Goal: Task Accomplishment & Management: Manage account settings

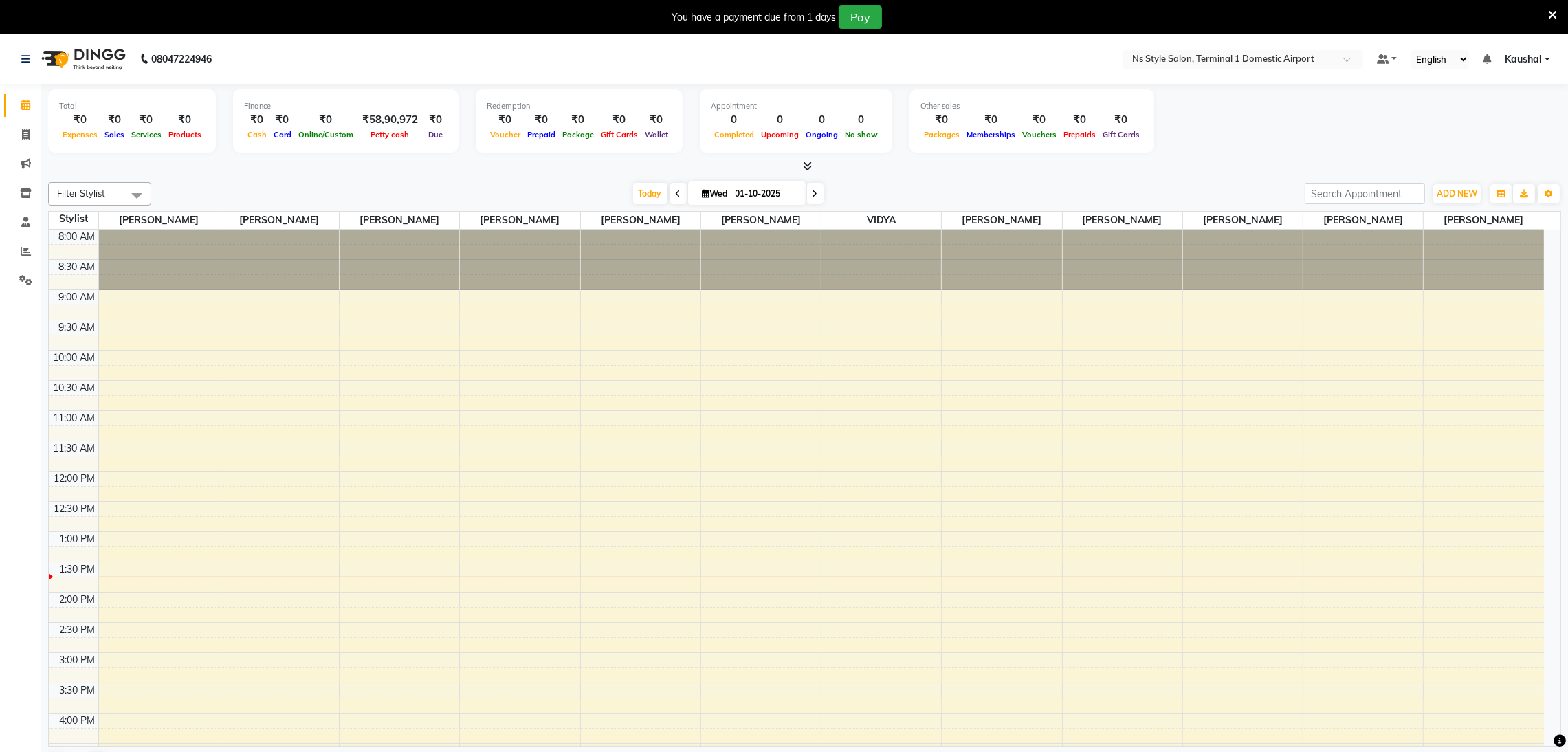
click at [1553, 12] on icon at bounding box center [1552, 14] width 9 height 13
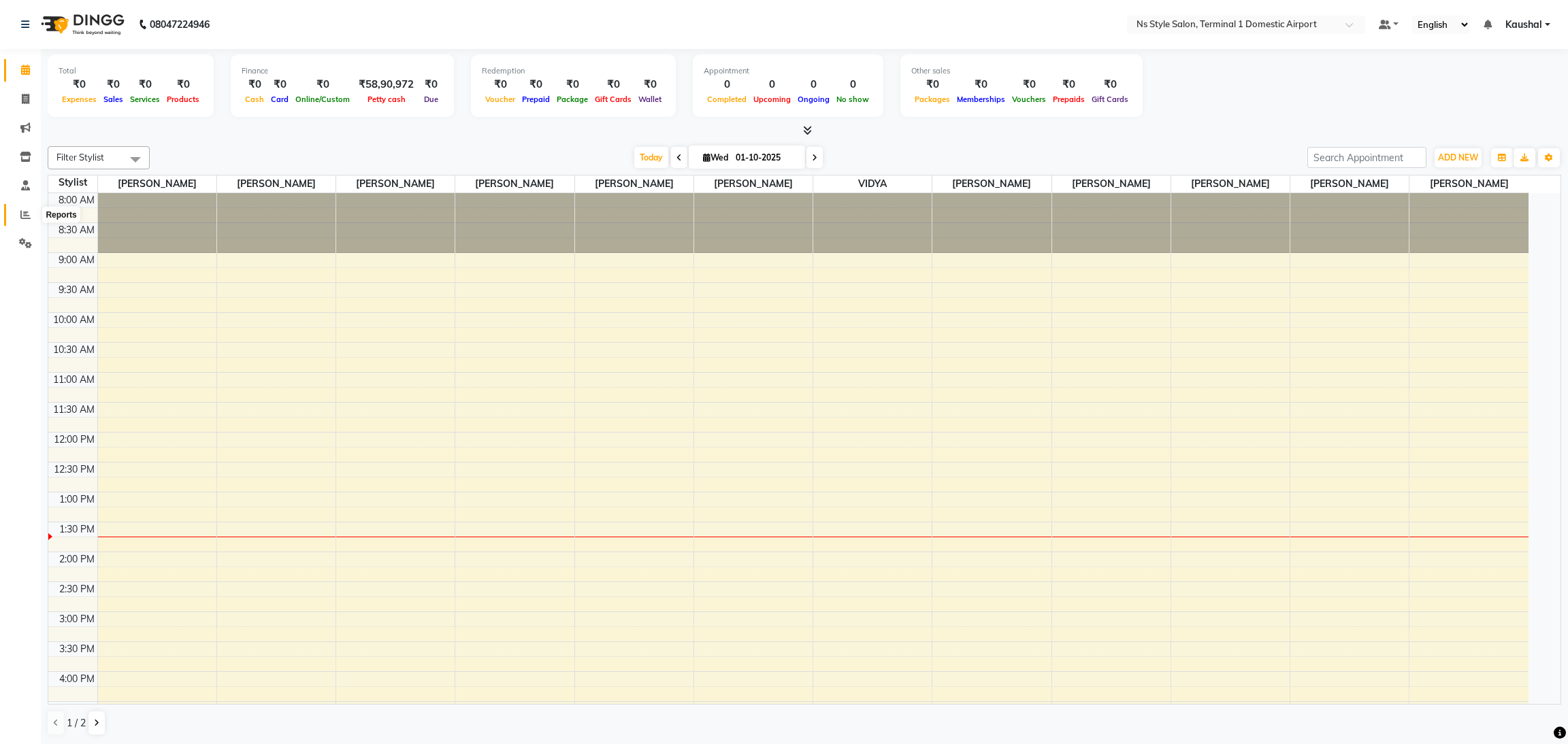
click at [28, 216] on icon at bounding box center [25, 214] width 10 height 10
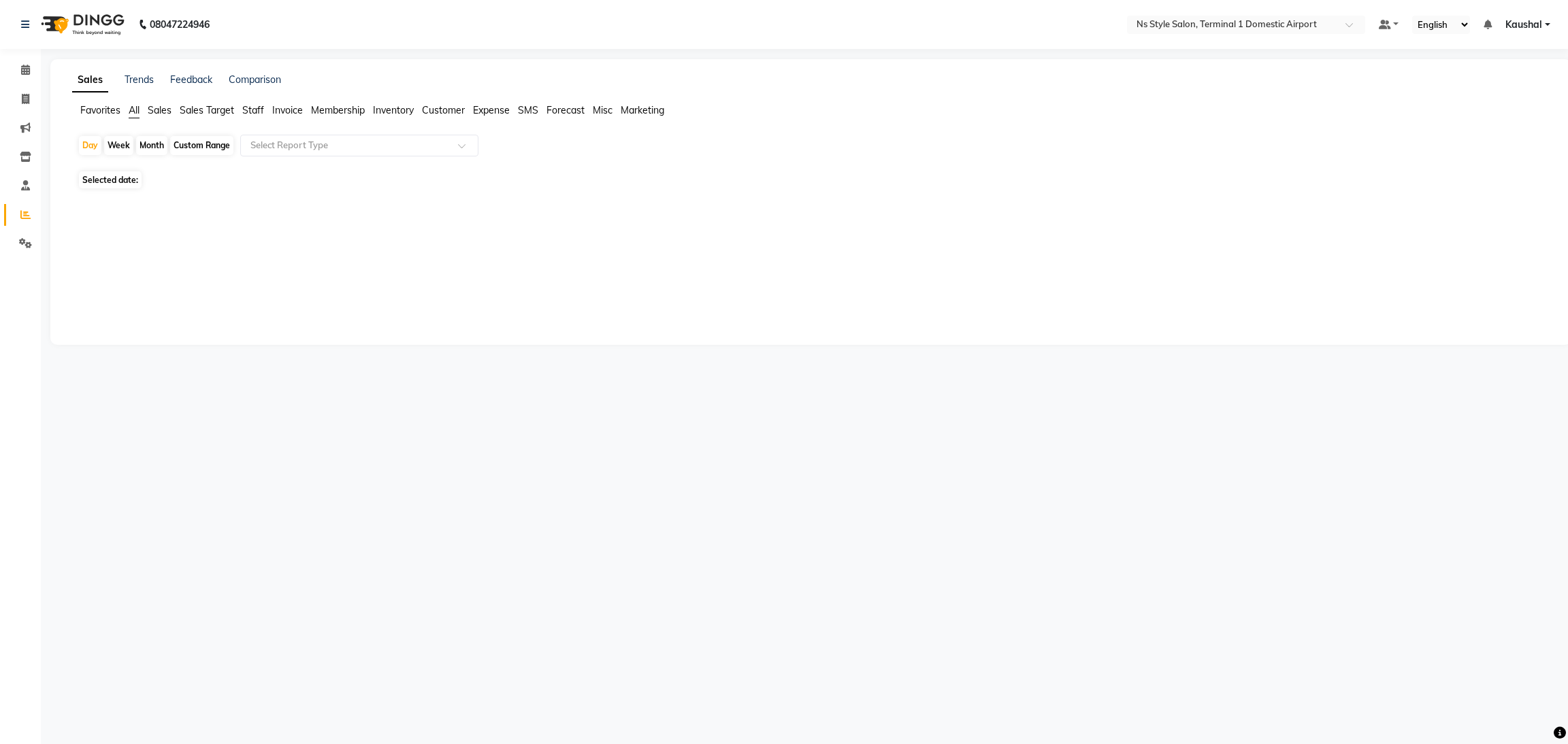
click at [157, 144] on div "Month" at bounding box center [151, 146] width 31 height 19
select select "10"
select select "2025"
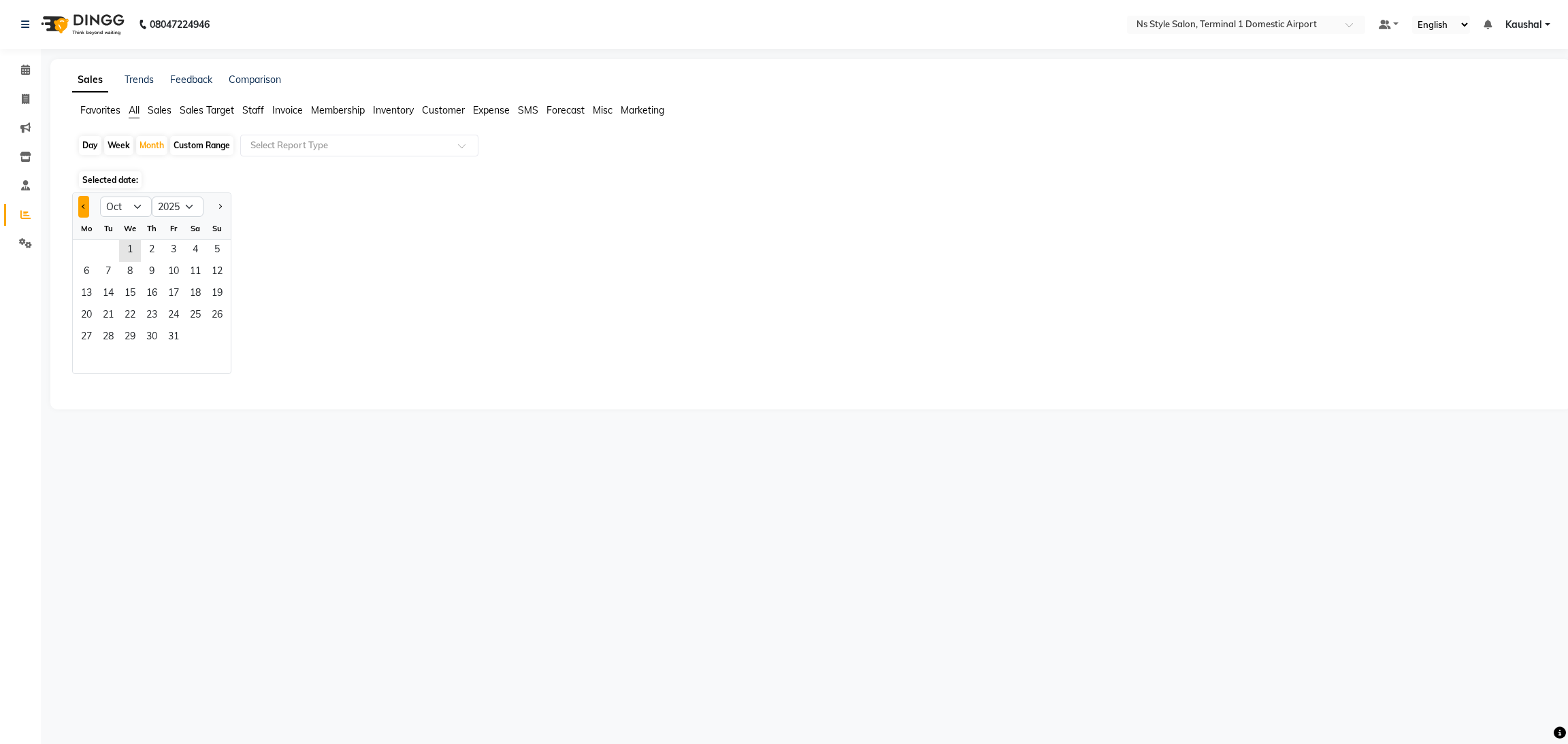
click at [83, 211] on button "Previous month" at bounding box center [83, 206] width 10 height 22
select select "9"
click at [79, 259] on span "1" at bounding box center [86, 250] width 22 height 22
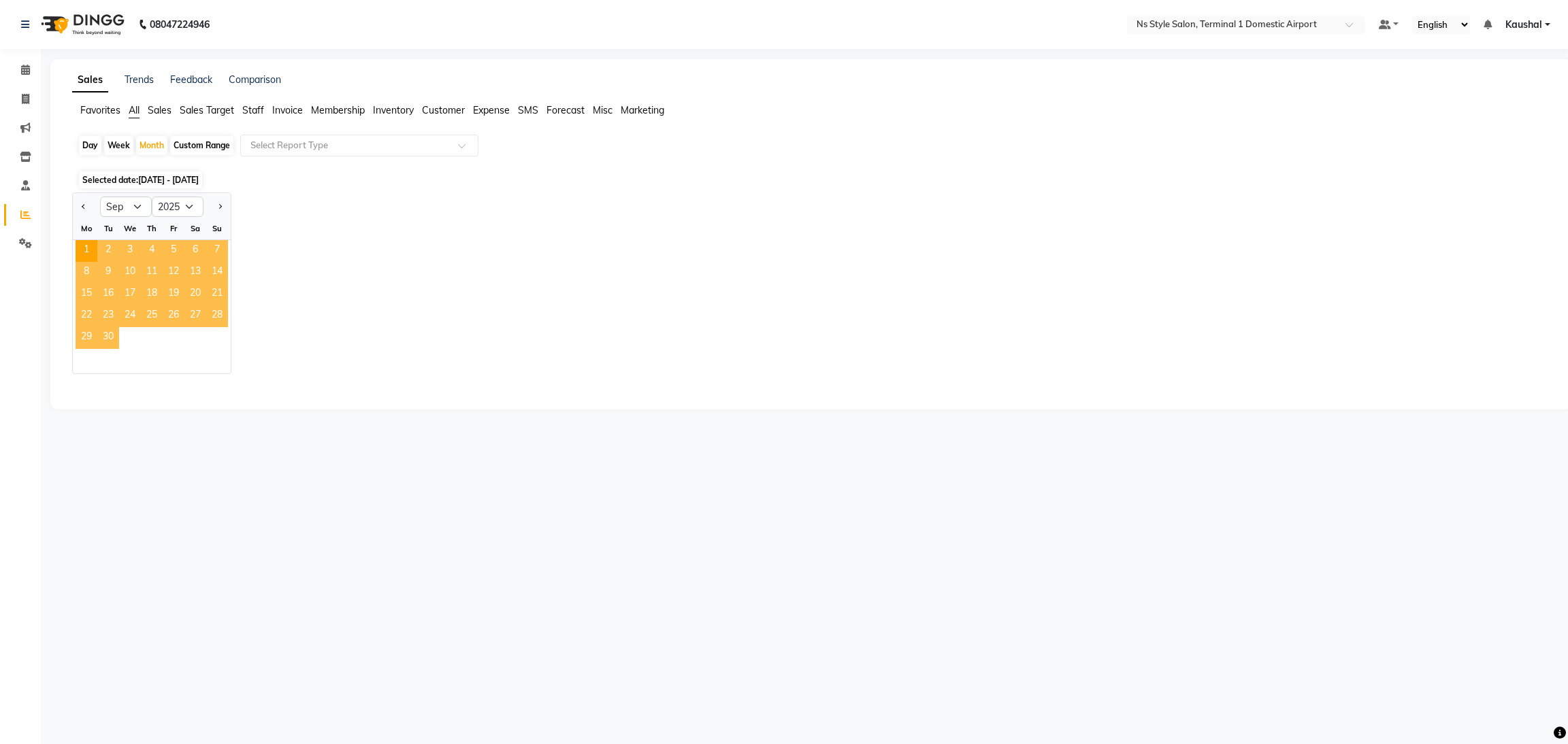
click at [112, 347] on span "30" at bounding box center [108, 338] width 22 height 22
click at [335, 356] on div "Jan Feb Mar Apr May Jun [DATE] Aug Sep Oct Nov [DATE] 2016 2017 2018 2019 2020 …" at bounding box center [811, 283] width 1478 height 182
click at [91, 143] on div "Day" at bounding box center [90, 146] width 23 height 19
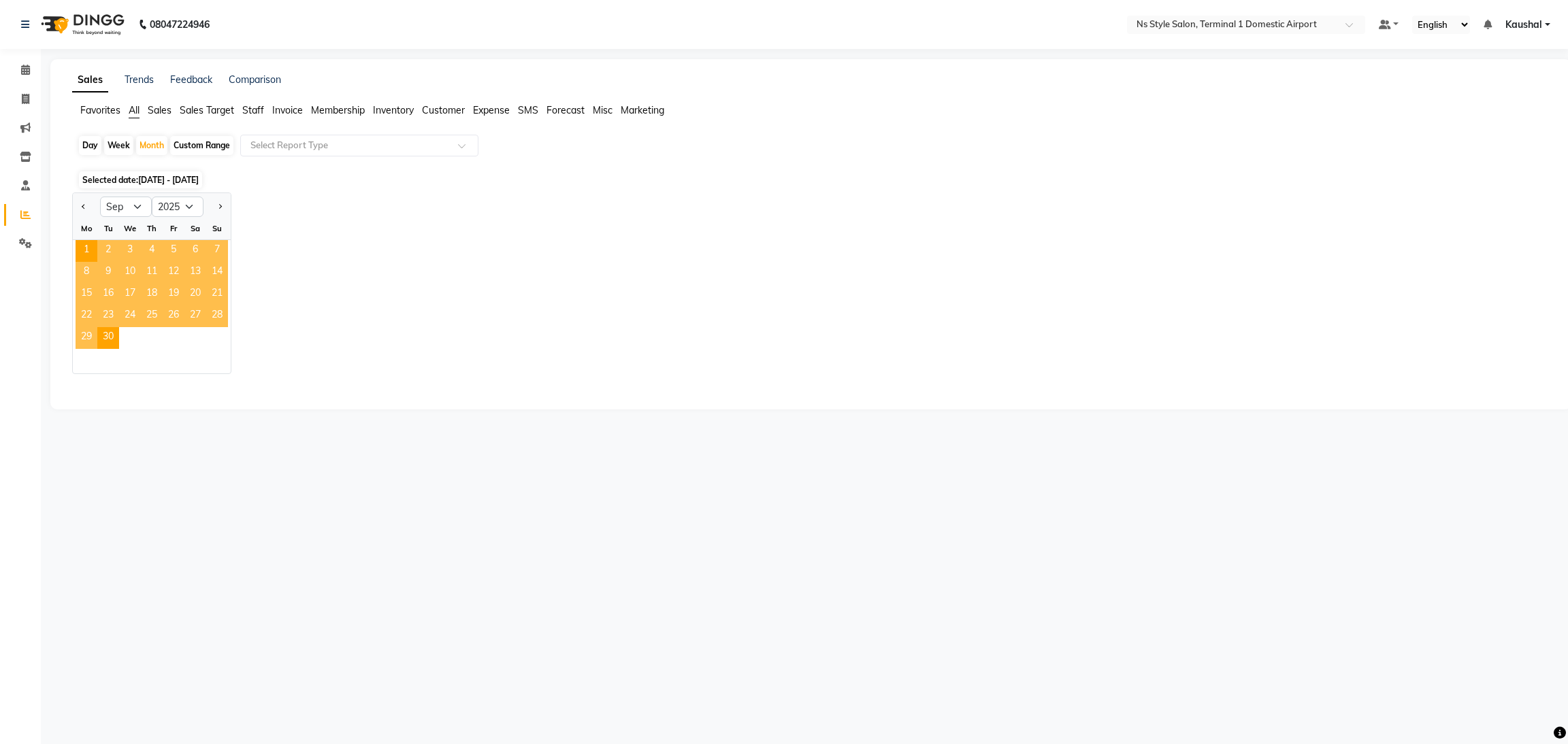
select select "9"
select select "2025"
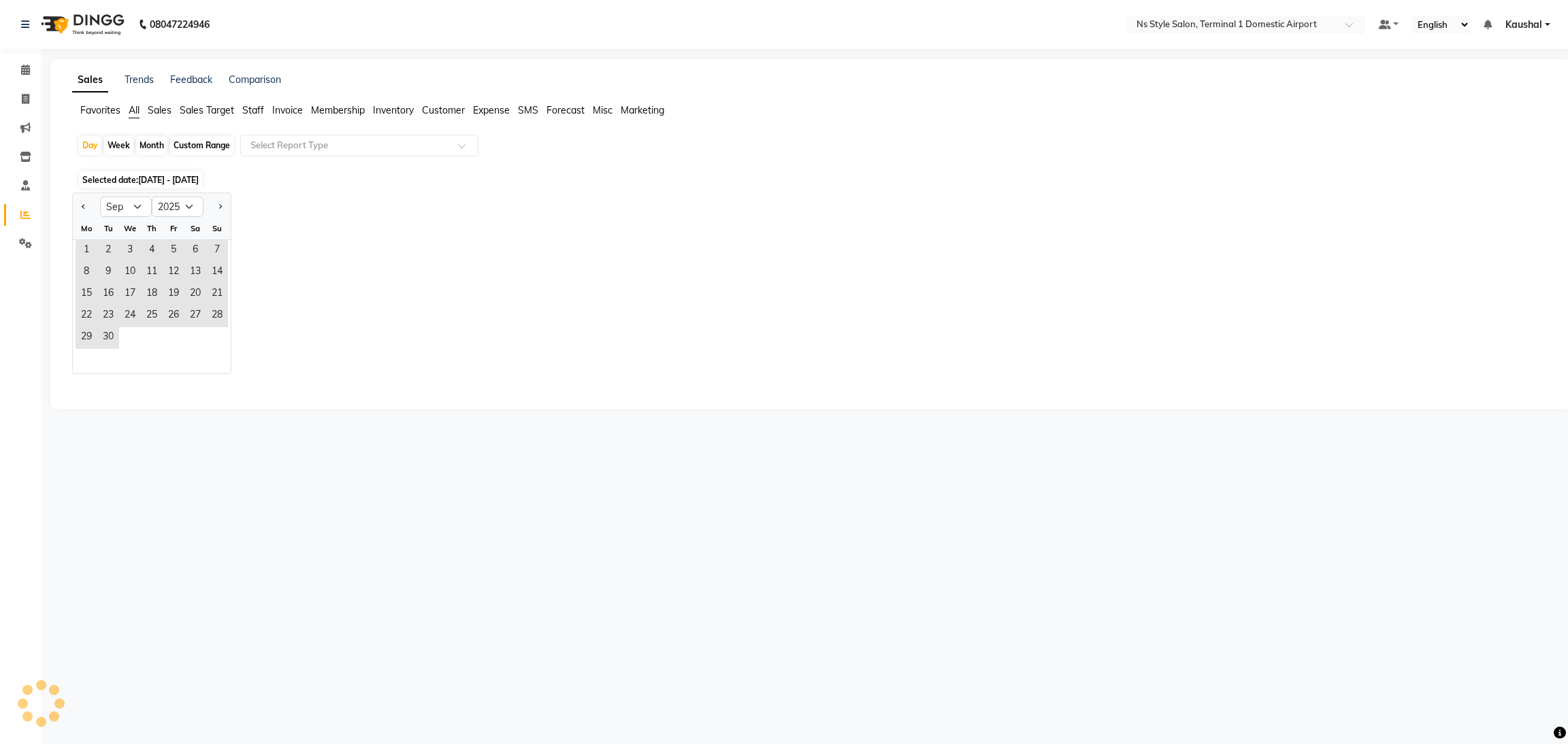
click at [149, 144] on div "Month" at bounding box center [151, 146] width 31 height 19
select select "9"
select select "2025"
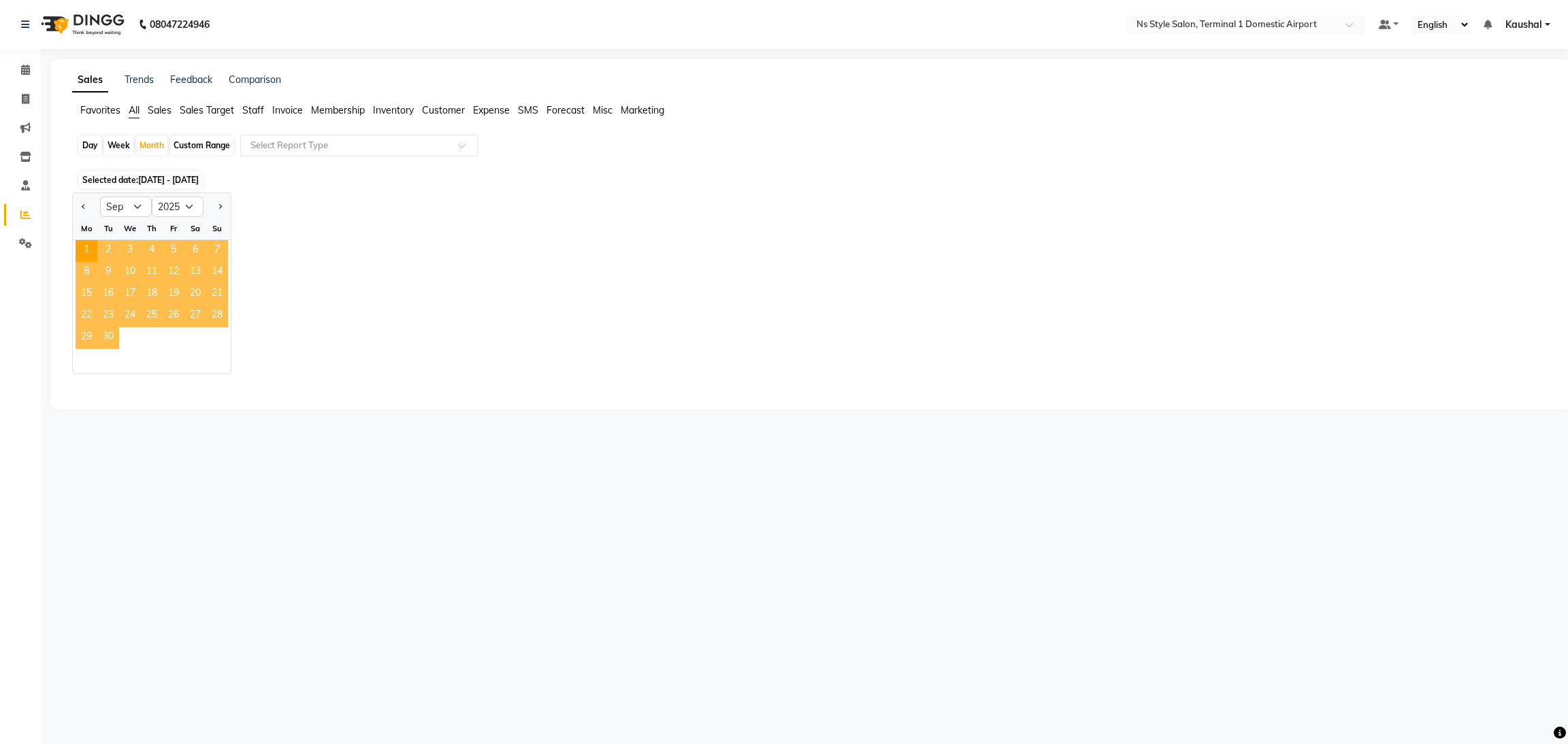
click at [107, 339] on span "30" at bounding box center [108, 338] width 22 height 22
click at [520, 246] on div "Jan Feb Mar Apr May Jun [DATE] Aug Sep Oct Nov [DATE] 2016 2017 2018 2019 2020 …" at bounding box center [811, 283] width 1478 height 182
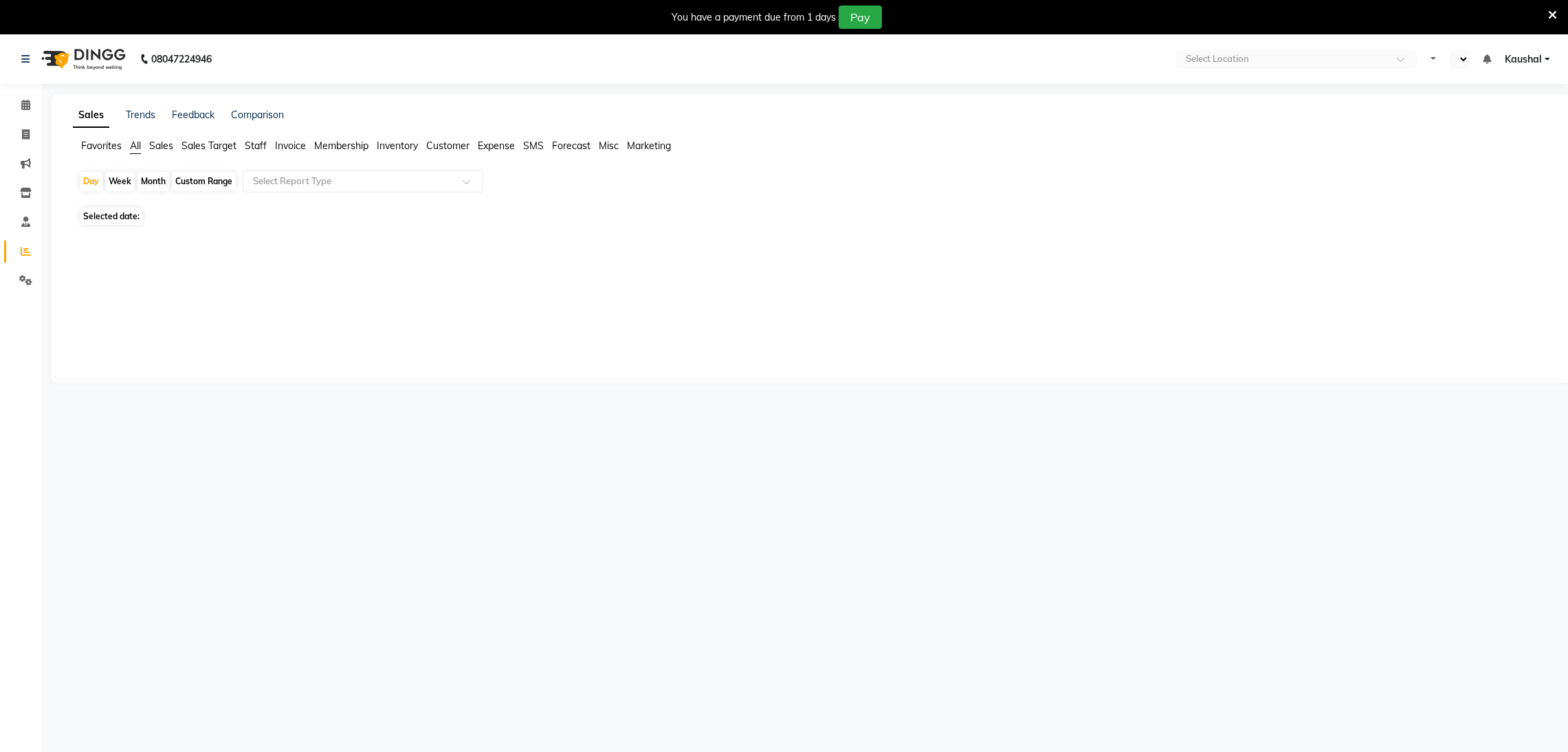
select select "en"
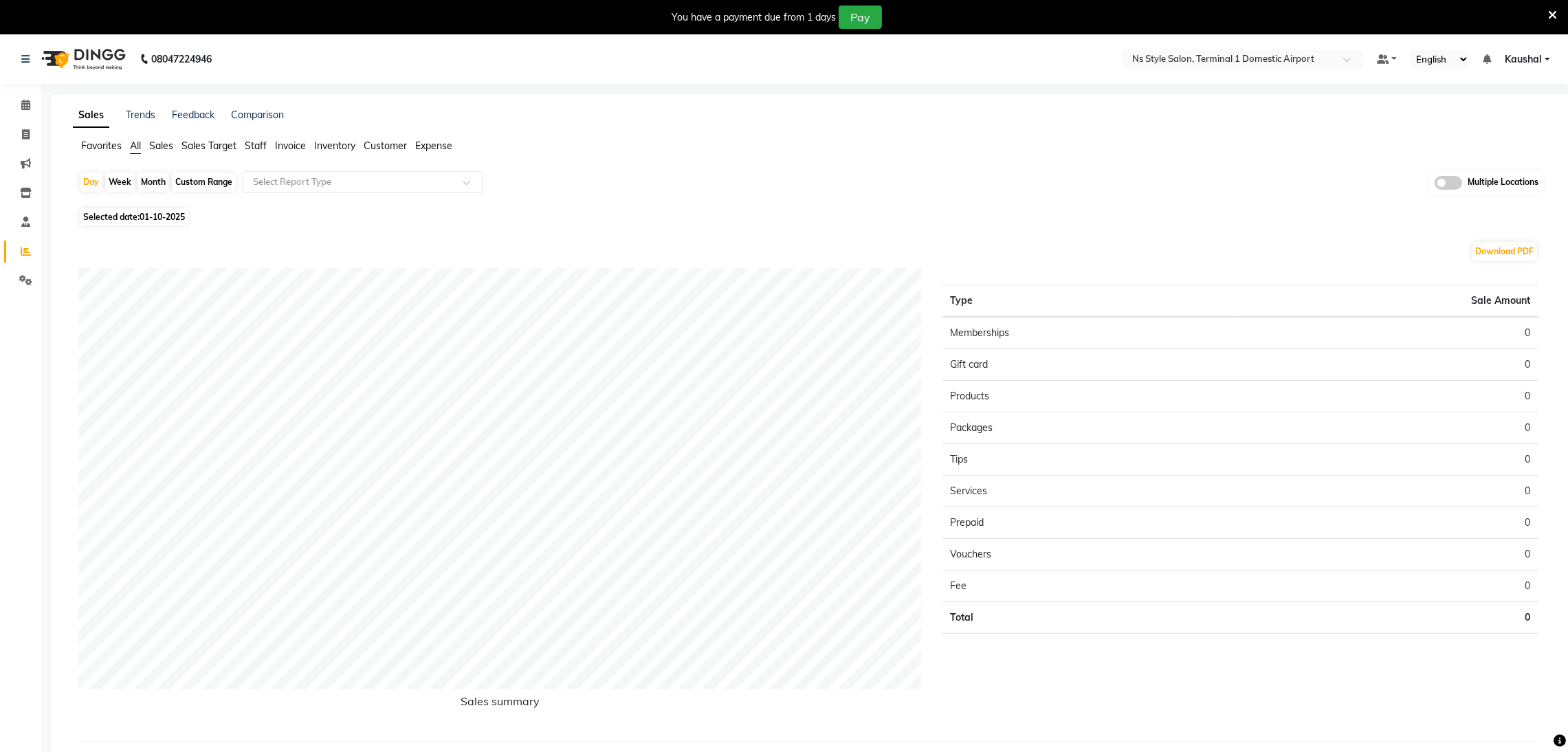
click at [1555, 13] on icon at bounding box center [1552, 14] width 9 height 13
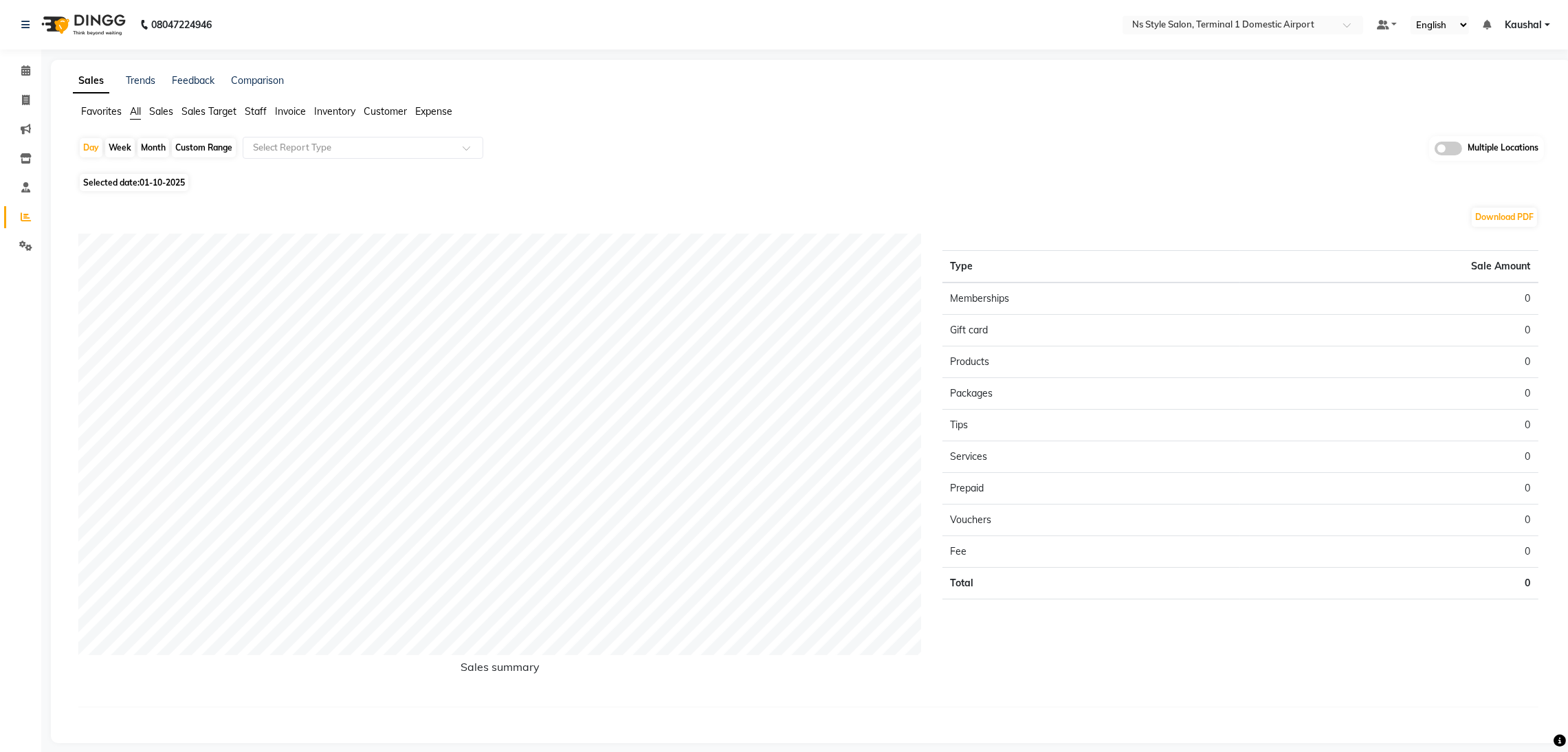
click at [145, 153] on div "Month" at bounding box center [153, 148] width 32 height 19
select select "10"
select select "2025"
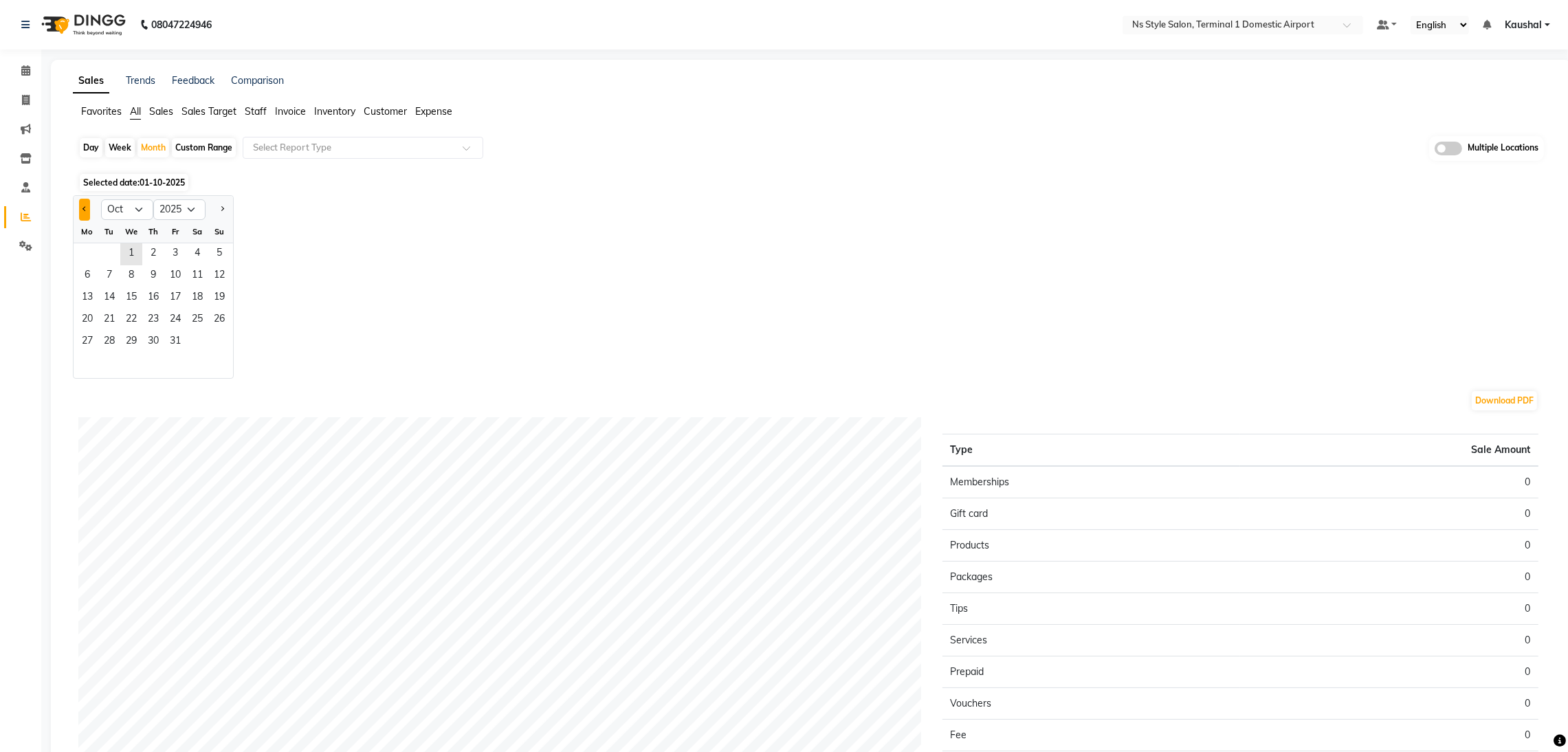
click at [88, 209] on button "Previous month" at bounding box center [84, 210] width 11 height 22
select select "9"
click at [89, 260] on span "1" at bounding box center [87, 254] width 22 height 22
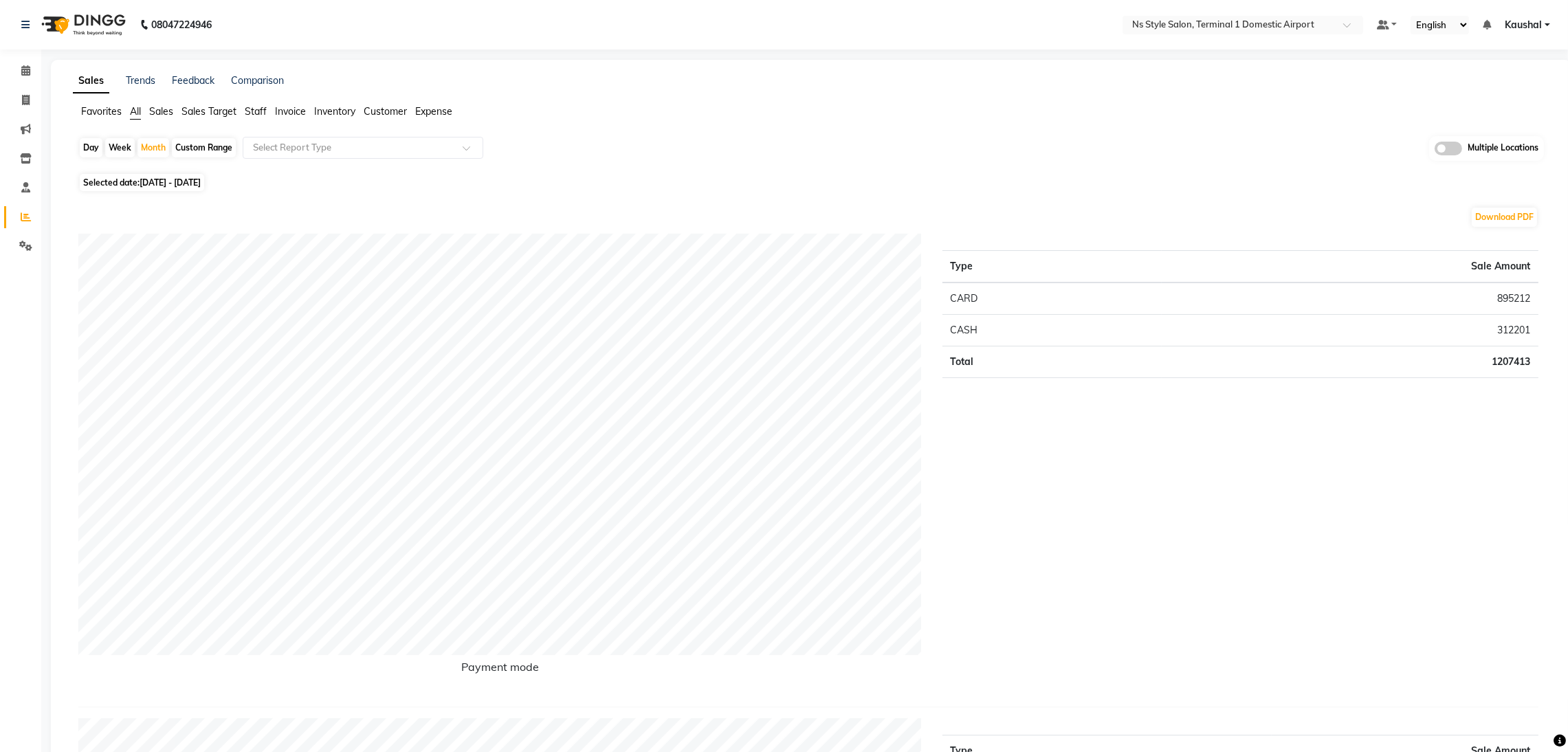
click at [252, 107] on span "Staff" at bounding box center [255, 111] width 22 height 13
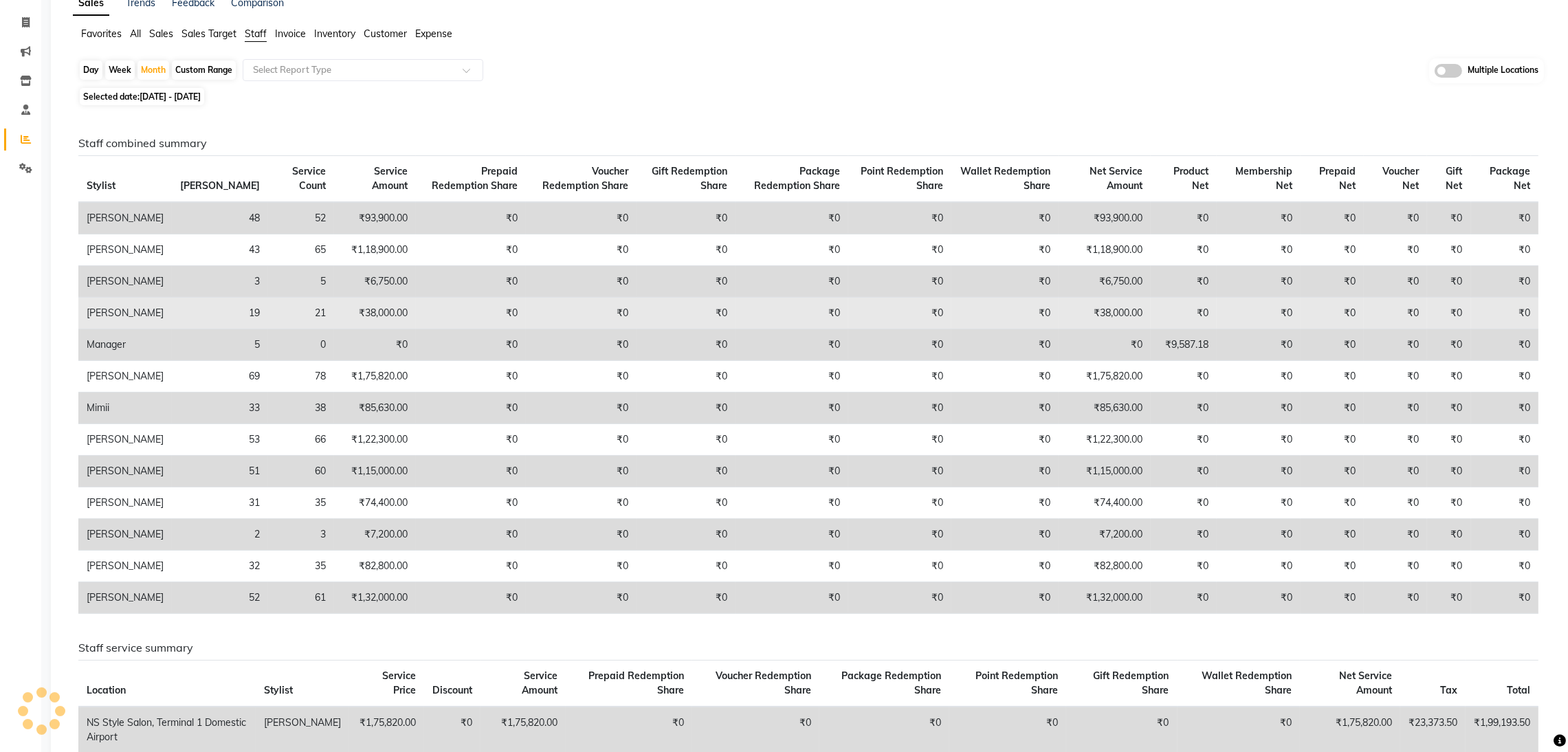
scroll to position [82, 0]
